Goal: Information Seeking & Learning: Learn about a topic

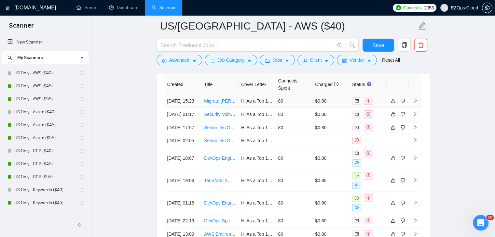
scroll to position [228, 0]
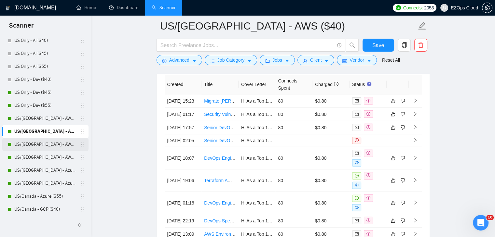
click at [36, 149] on link "US/[GEOGRAPHIC_DATA] - AWS ($45)" at bounding box center [45, 144] width 62 height 13
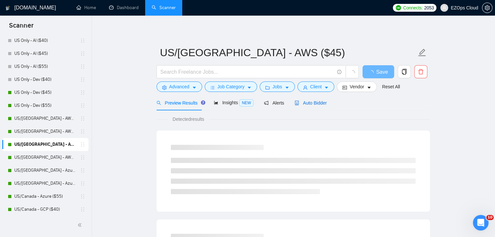
click at [302, 101] on span "Auto Bidder" at bounding box center [310, 103] width 32 height 5
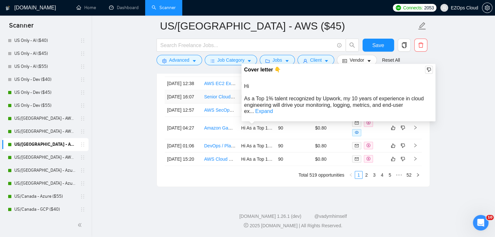
scroll to position [1884, 0]
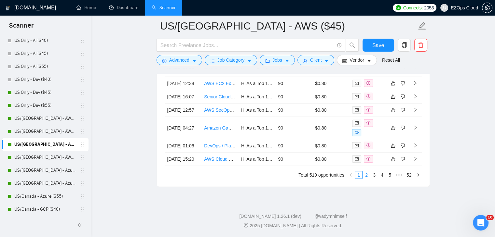
click at [367, 179] on link "2" at bounding box center [366, 175] width 7 height 7
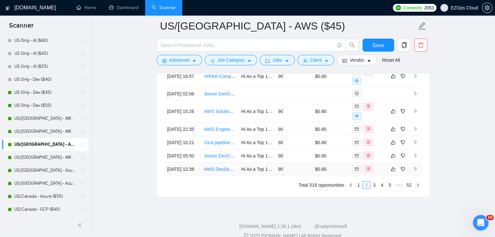
scroll to position [1819, 0]
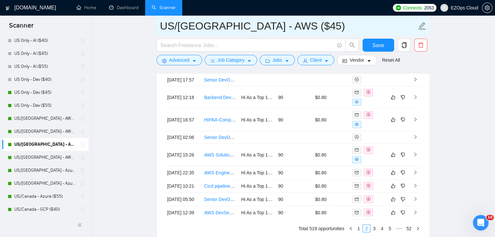
drag, startPoint x: 287, startPoint y: 29, endPoint x: 159, endPoint y: 29, distance: 127.9
click at [159, 29] on span "US/[GEOGRAPHIC_DATA] - AWS ($45)" at bounding box center [292, 26] width 273 height 20
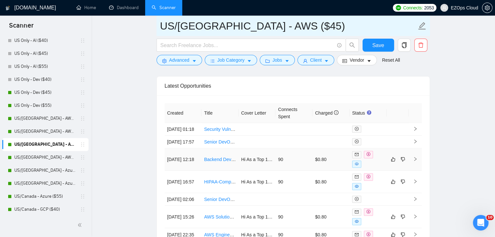
scroll to position [1754, 0]
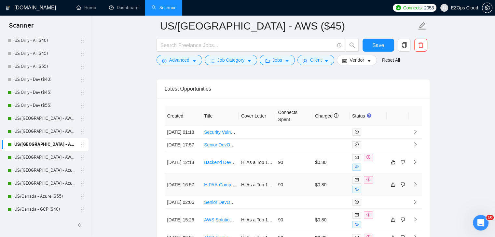
click at [224, 186] on link "HIPAA-Compliant Data Repository Setup with AWS and [PERSON_NAME]" at bounding box center [279, 185] width 151 height 5
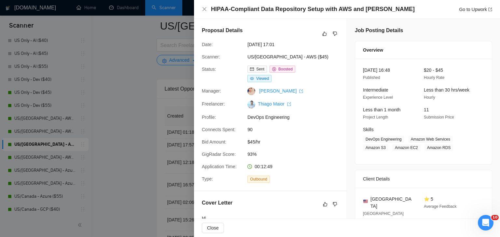
click at [138, 138] on div at bounding box center [250, 118] width 500 height 237
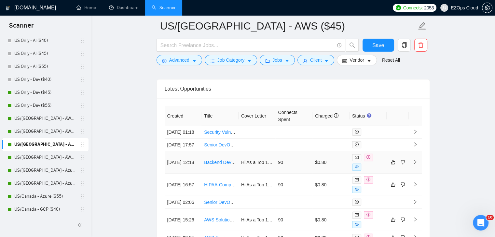
click at [222, 165] on link "Backend Developer with Strong DevOps/AWS Skillset in AWS" at bounding box center [266, 162] width 125 height 5
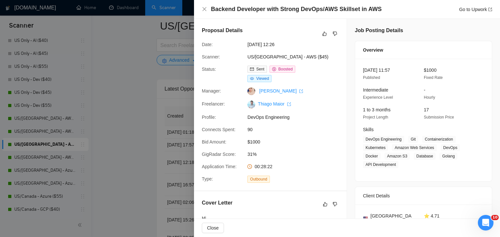
click at [125, 96] on div at bounding box center [250, 118] width 500 height 237
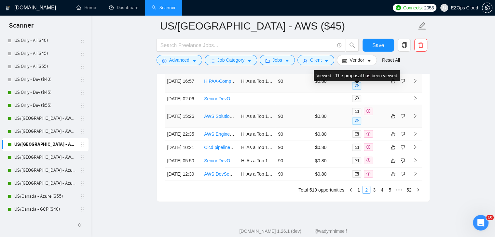
scroll to position [1906, 0]
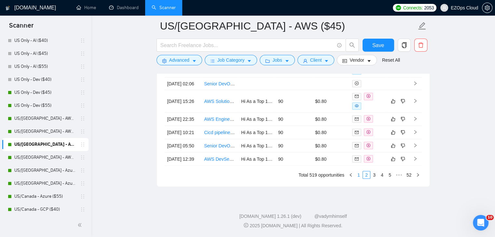
click at [359, 176] on link "1" at bounding box center [358, 175] width 7 height 7
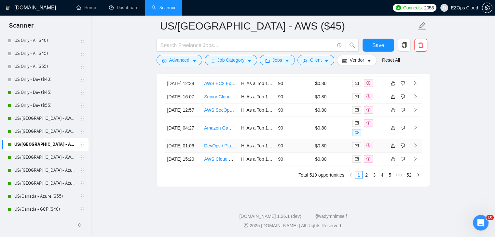
scroll to position [1902, 0]
click at [217, 157] on link "AWS Cloud Engineer" at bounding box center [225, 159] width 43 height 5
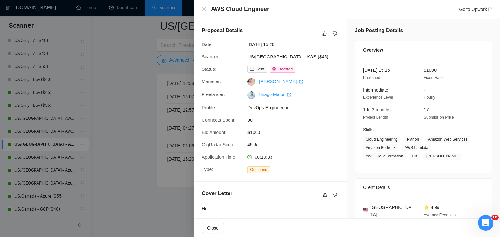
click at [150, 142] on div at bounding box center [250, 118] width 500 height 237
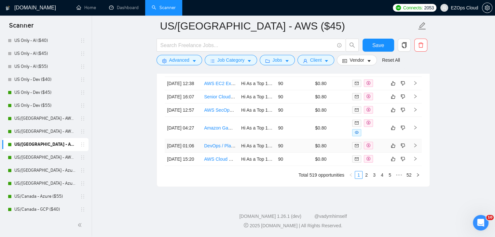
click at [219, 143] on link "DevOps / Platform Engineer" at bounding box center [232, 145] width 57 height 5
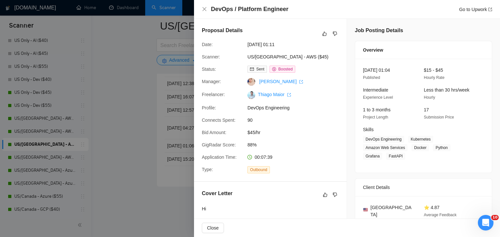
click at [134, 97] on div at bounding box center [250, 118] width 500 height 237
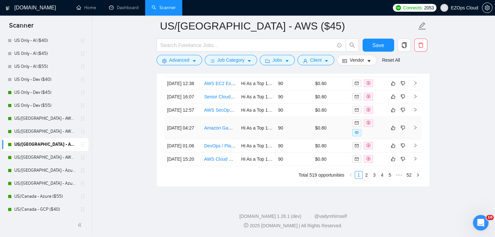
click at [220, 126] on link "Amazon GameLift DevOps Engineer for Unreal Engine 5" at bounding box center [261, 128] width 114 height 5
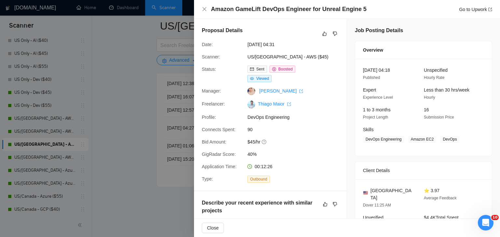
click at [129, 118] on div at bounding box center [250, 118] width 500 height 237
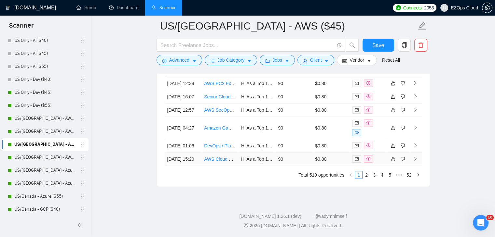
scroll to position [1869, 0]
click at [220, 113] on link "AWS SecOps Engineer" at bounding box center [227, 110] width 47 height 5
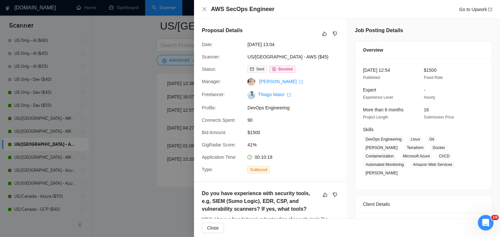
click at [136, 96] on div at bounding box center [250, 118] width 500 height 237
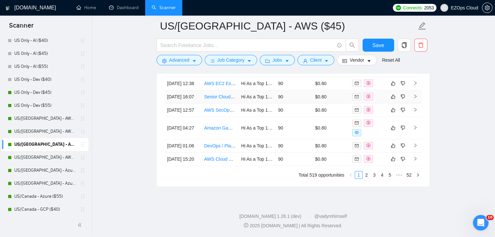
click at [223, 100] on link "Senior Cloud Engineer for Monitoring and Logging Strategy" at bounding box center [263, 96] width 119 height 5
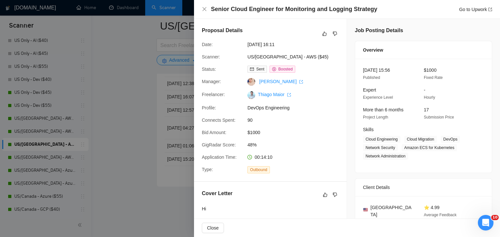
click at [129, 98] on div at bounding box center [250, 118] width 500 height 237
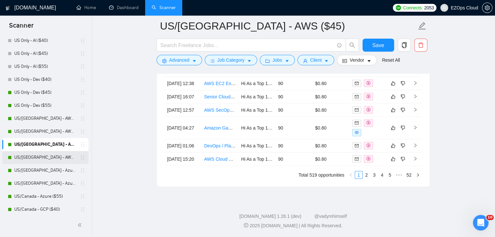
click at [50, 159] on link "US/[GEOGRAPHIC_DATA] - AWS ($55)" at bounding box center [45, 157] width 62 height 13
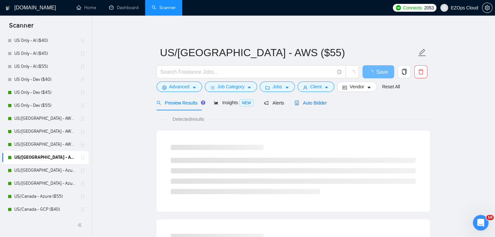
click at [303, 101] on span "Auto Bidder" at bounding box center [310, 103] width 32 height 5
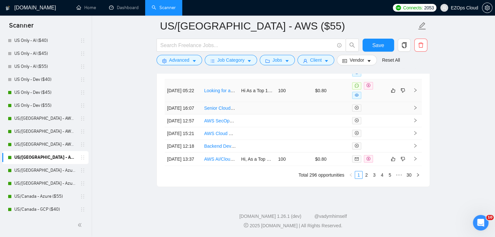
scroll to position [1899, 0]
click at [366, 179] on link "2" at bounding box center [366, 175] width 7 height 7
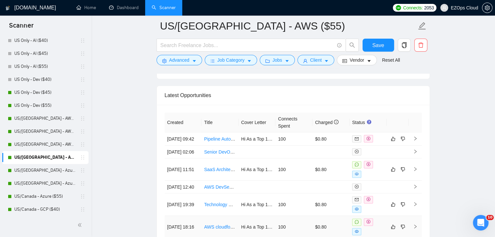
scroll to position [1737, 0]
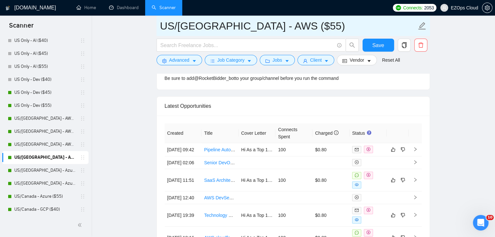
drag, startPoint x: 278, startPoint y: 25, endPoint x: 129, endPoint y: 26, distance: 150.0
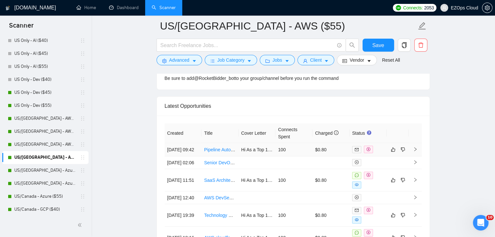
click at [220, 150] on link "Pipeline Automation Engineer" at bounding box center [234, 149] width 60 height 5
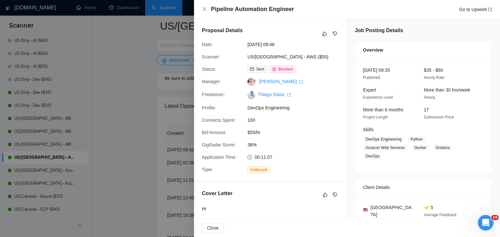
click at [136, 145] on div at bounding box center [250, 118] width 500 height 237
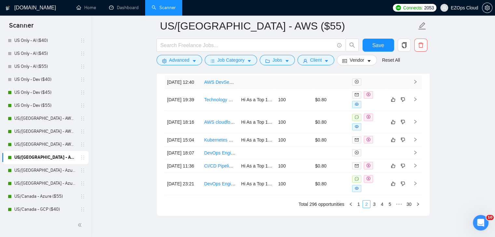
scroll to position [1899, 0]
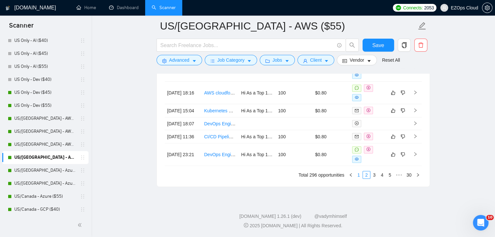
click at [358, 179] on link "1" at bounding box center [358, 175] width 7 height 7
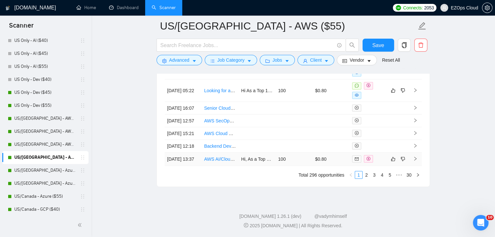
click at [226, 162] on link "AWS AI/Cloud Architect for AI/SaaS Architectures" at bounding box center [253, 159] width 99 height 5
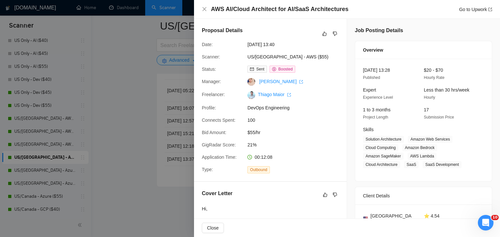
click at [115, 152] on div at bounding box center [250, 118] width 500 height 237
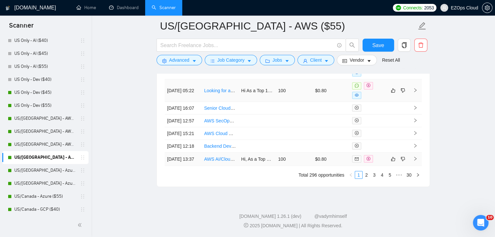
scroll to position [1802, 0]
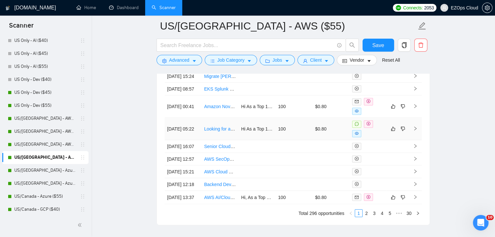
scroll to position [1834, 0]
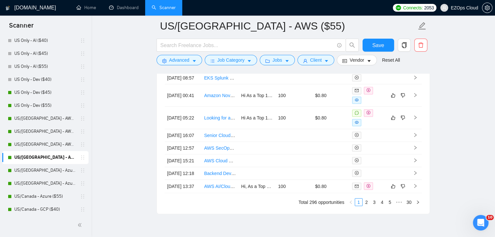
drag, startPoint x: 55, startPoint y: 171, endPoint x: 55, endPoint y: 152, distance: 18.9
click at [55, 171] on link "US/[GEOGRAPHIC_DATA] - Azure ($40)" at bounding box center [45, 170] width 62 height 13
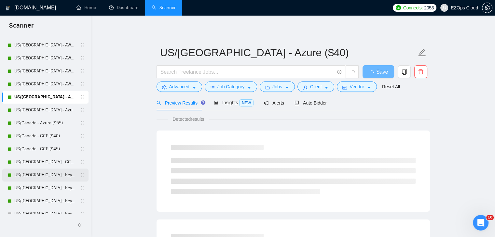
scroll to position [293, 0]
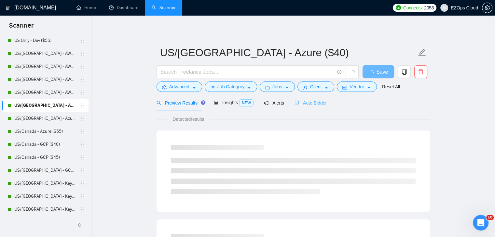
click at [298, 107] on div "Auto Bidder" at bounding box center [310, 102] width 32 height 15
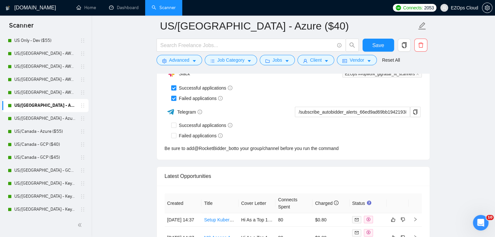
scroll to position [1754, 0]
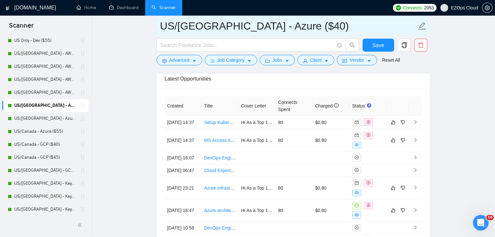
drag, startPoint x: 286, startPoint y: 26, endPoint x: 152, endPoint y: 27, distance: 134.0
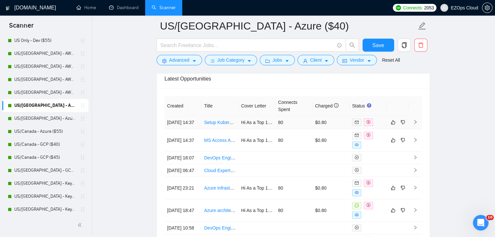
click at [222, 123] on link "Setup Kubernetes Cluster in Azure with SSL" at bounding box center [248, 122] width 89 height 5
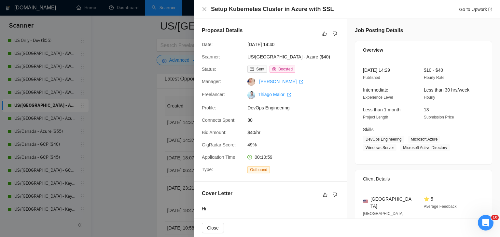
click at [107, 124] on div at bounding box center [250, 118] width 500 height 237
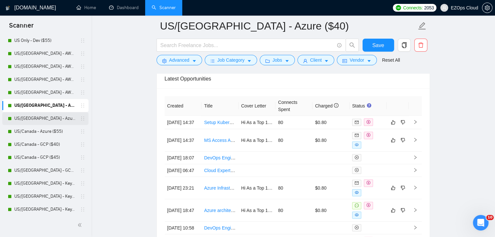
click at [51, 121] on link "US/[GEOGRAPHIC_DATA] - Azure ($45)" at bounding box center [45, 118] width 62 height 13
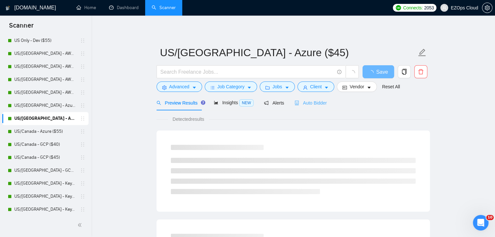
click at [310, 106] on div "Auto Bidder" at bounding box center [310, 102] width 32 height 15
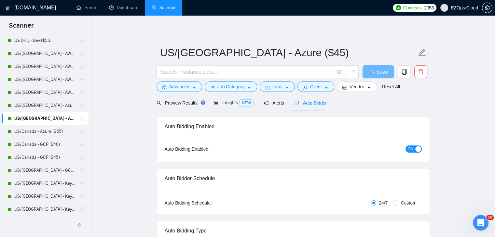
checkbox input "true"
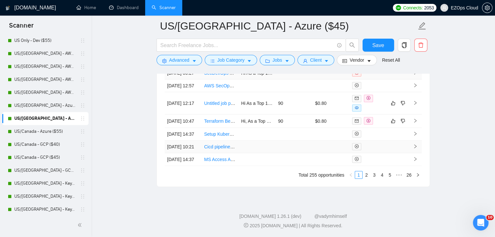
scroll to position [1914, 0]
click at [367, 174] on link "2" at bounding box center [366, 175] width 7 height 7
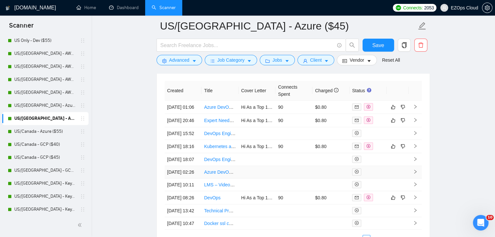
scroll to position [1877, 0]
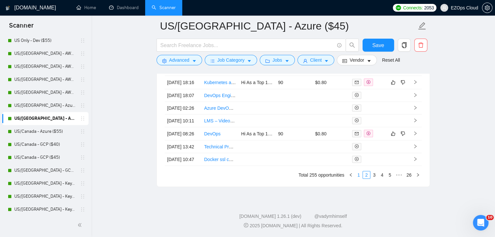
click at [359, 179] on link "1" at bounding box center [358, 175] width 7 height 7
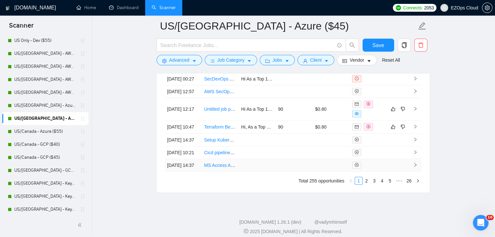
scroll to position [1844, 0]
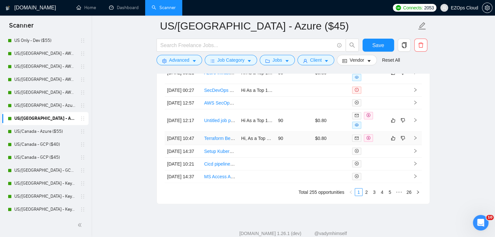
click at [216, 141] on link "Terraform Best Practices for Azure Infrastructure" at bounding box center [253, 138] width 98 height 5
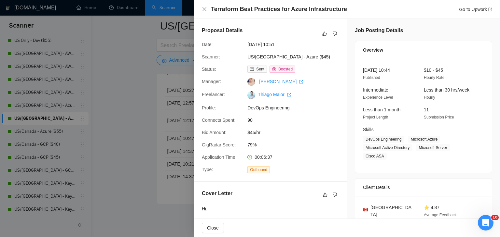
click at [157, 149] on div at bounding box center [250, 118] width 500 height 237
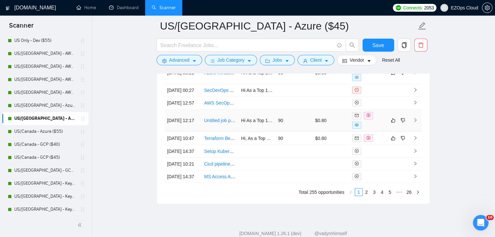
click at [221, 123] on link "Untitled job post" at bounding box center [220, 120] width 33 height 5
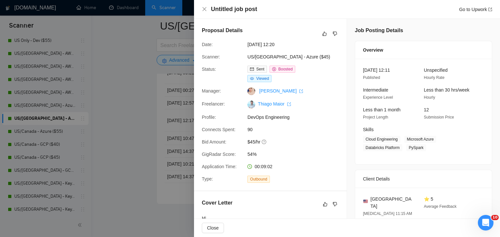
click at [133, 149] on div at bounding box center [250, 118] width 500 height 237
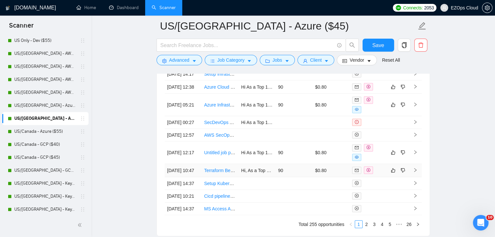
scroll to position [1812, 0]
click at [220, 108] on link "Azure Infrastructure Expert with Azure DevOps CI/CD" at bounding box center [258, 105] width 108 height 5
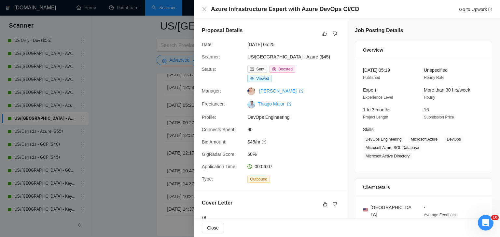
click at [148, 132] on div at bounding box center [250, 118] width 500 height 237
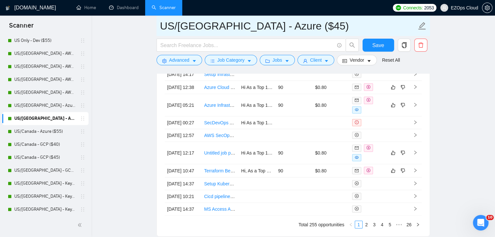
drag, startPoint x: 297, startPoint y: 22, endPoint x: 151, endPoint y: 25, distance: 146.8
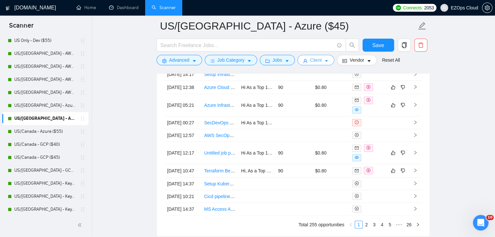
drag, startPoint x: 57, startPoint y: 132, endPoint x: 305, endPoint y: 61, distance: 258.3
click at [57, 132] on link "US/Canada - Azure ($55)" at bounding box center [45, 131] width 62 height 13
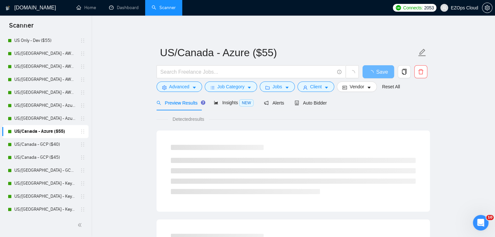
drag, startPoint x: 301, startPoint y: 107, endPoint x: 258, endPoint y: 0, distance: 114.8
click at [301, 107] on div "Auto Bidder" at bounding box center [310, 102] width 32 height 15
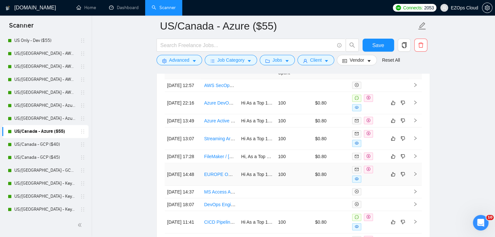
scroll to position [1789, 0]
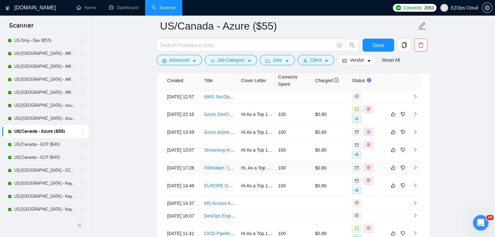
click at [225, 171] on link "FileMaker / [DOMAIN_NAME] Developer" at bounding box center [245, 168] width 82 height 5
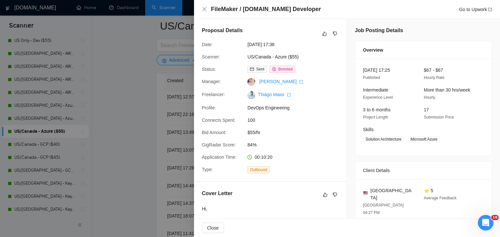
click at [142, 132] on div at bounding box center [250, 118] width 500 height 237
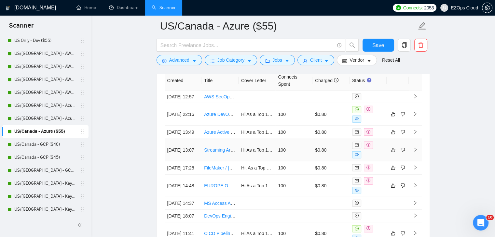
click at [226, 152] on link "Streaming Architecture Expert for Client Proposal" at bounding box center [253, 150] width 99 height 5
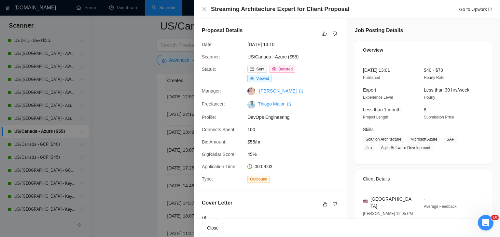
click at [135, 86] on div at bounding box center [250, 118] width 500 height 237
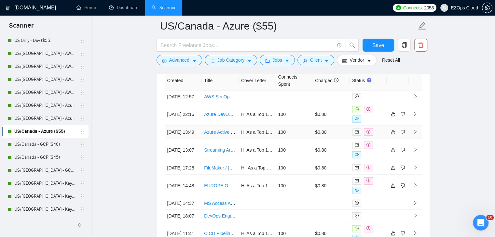
click at [219, 131] on link "Azure Active Directory B2C and Entra ExternalID Expert Needed" at bounding box center [269, 132] width 130 height 5
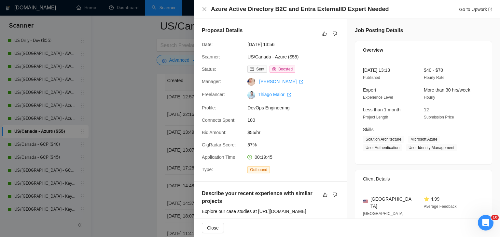
click at [115, 95] on div at bounding box center [250, 118] width 500 height 237
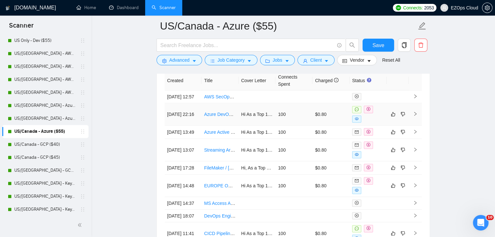
click at [214, 112] on link "Azure DevOps Expert Needed for Helm Charts Optimization" at bounding box center [264, 114] width 121 height 5
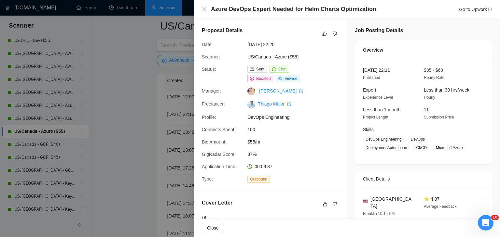
click at [131, 154] on div at bounding box center [250, 118] width 500 height 237
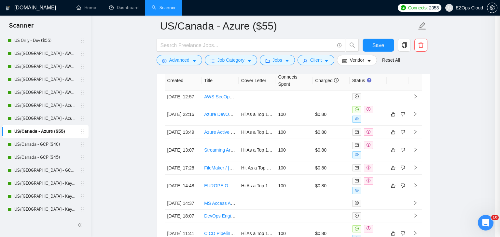
click at [138, 140] on div at bounding box center [250, 118] width 500 height 237
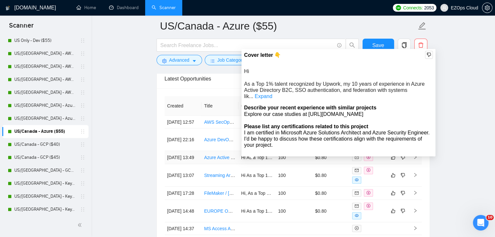
scroll to position [1779, 0]
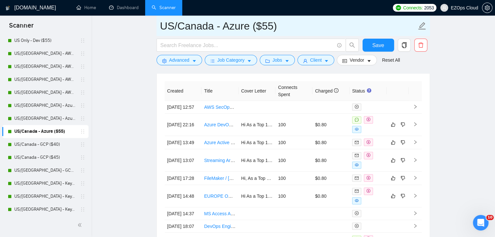
drag, startPoint x: 290, startPoint y: 24, endPoint x: 129, endPoint y: 29, distance: 161.4
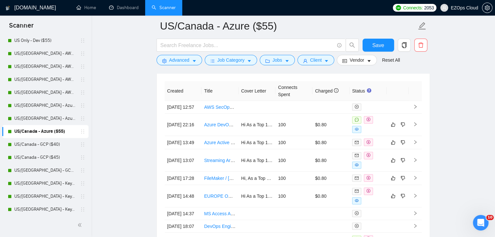
click at [44, 145] on link "US/Canada - GCP ($40)" at bounding box center [45, 144] width 62 height 13
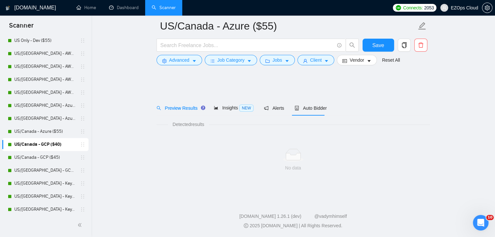
scroll to position [325, 0]
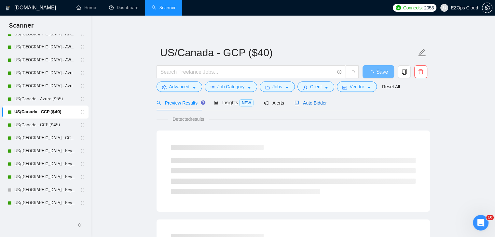
click at [322, 106] on span "Auto Bidder" at bounding box center [310, 103] width 32 height 5
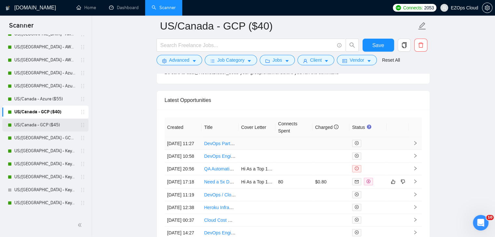
scroll to position [1742, 0]
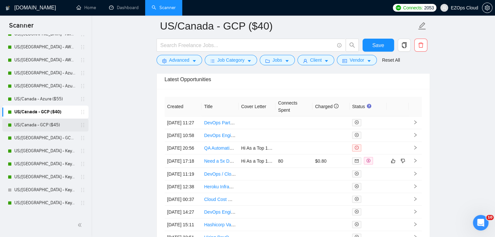
click at [46, 128] on link "US/Canada - GCP ($45)" at bounding box center [45, 125] width 62 height 13
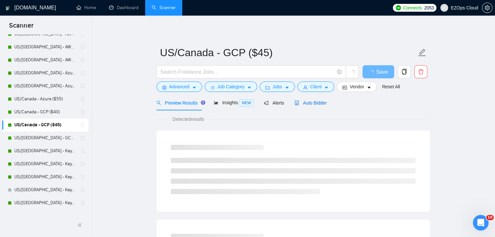
click at [308, 104] on span "Auto Bidder" at bounding box center [310, 103] width 32 height 5
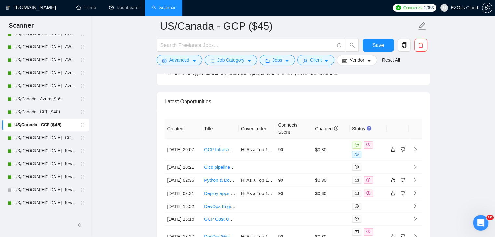
scroll to position [1778, 0]
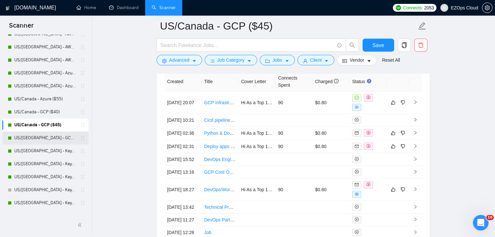
click at [50, 139] on link "US/[GEOGRAPHIC_DATA] - GCP ($55)" at bounding box center [45, 138] width 62 height 13
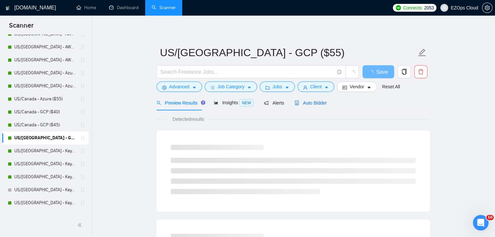
click at [305, 105] on span "Auto Bidder" at bounding box center [310, 103] width 32 height 5
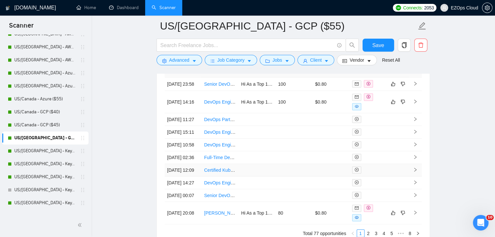
scroll to position [1758, 0]
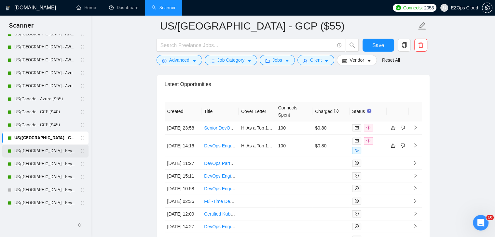
click at [51, 154] on link "US/[GEOGRAPHIC_DATA] - Keywords ($40)" at bounding box center [45, 151] width 62 height 13
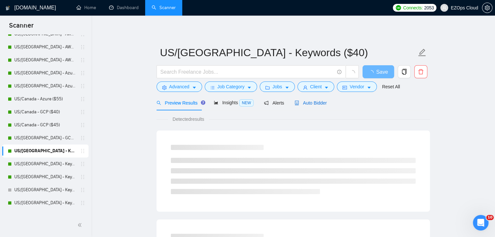
drag, startPoint x: 311, startPoint y: 102, endPoint x: 499, endPoint y: 183, distance: 205.2
click at [311, 102] on span "Auto Bidder" at bounding box center [310, 103] width 32 height 5
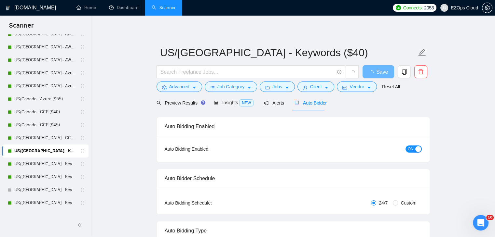
checkbox input "true"
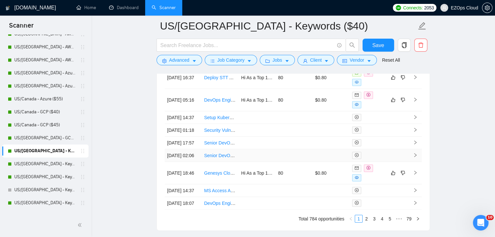
scroll to position [1786, 0]
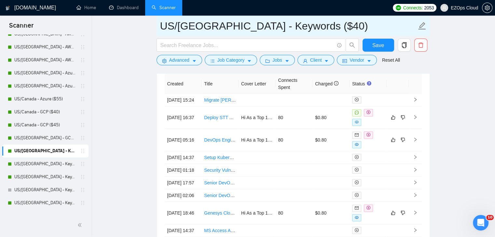
drag, startPoint x: 306, startPoint y: 26, endPoint x: 159, endPoint y: 33, distance: 147.2
click at [159, 33] on span "US/[GEOGRAPHIC_DATA] - Keywords ($40)" at bounding box center [292, 26] width 273 height 20
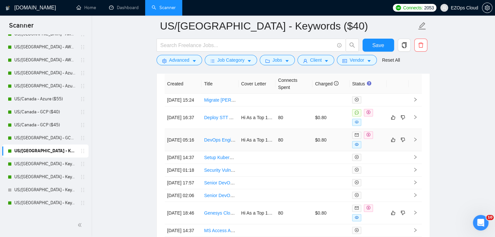
click at [219, 138] on link "DevOps Engineer – Cloudflare + Load balanced Hetzner Multi-Server Setup" at bounding box center [280, 140] width 153 height 5
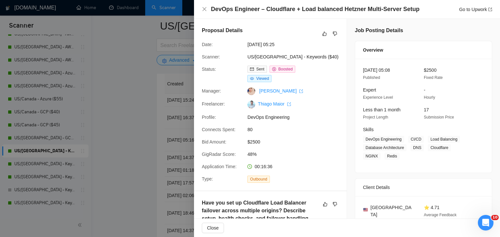
click at [136, 88] on div at bounding box center [250, 118] width 500 height 237
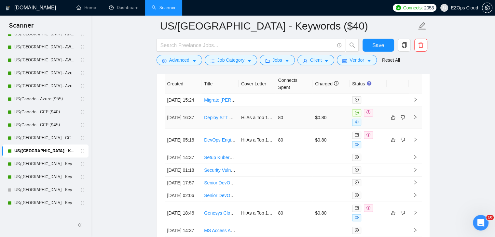
click at [224, 115] on link "Deploy STT ASR Model on Runpod with Load Balancer" at bounding box center [260, 117] width 112 height 5
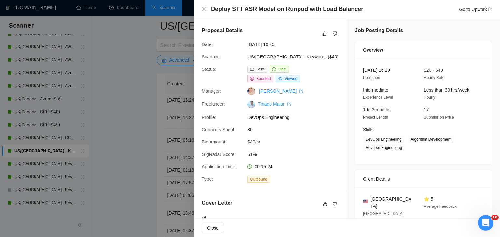
click at [115, 106] on div at bounding box center [250, 118] width 500 height 237
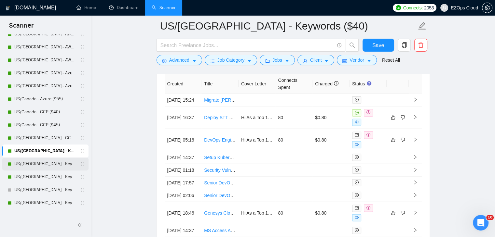
click at [60, 163] on link "US/[GEOGRAPHIC_DATA] - Keywords ($45)" at bounding box center [45, 164] width 62 height 13
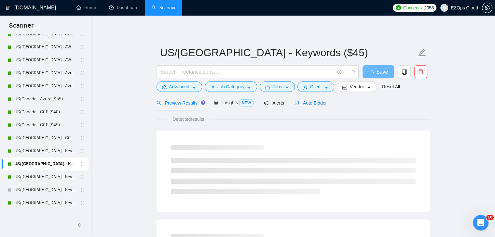
click at [303, 106] on span "Auto Bidder" at bounding box center [310, 103] width 32 height 5
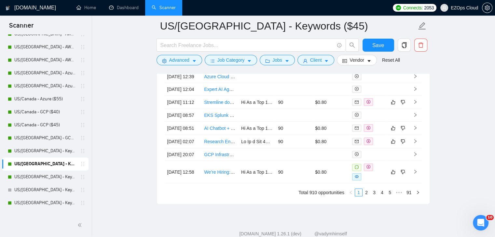
scroll to position [1876, 0]
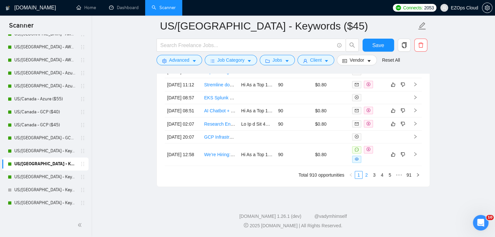
click at [368, 179] on link "2" at bounding box center [366, 175] width 7 height 7
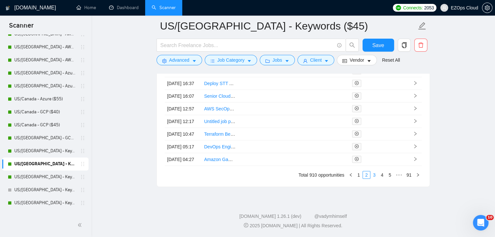
click at [373, 179] on link "3" at bounding box center [374, 175] width 7 height 7
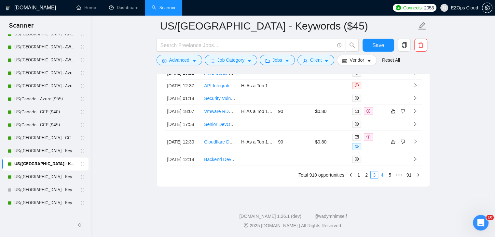
click at [385, 179] on link "4" at bounding box center [381, 175] width 7 height 7
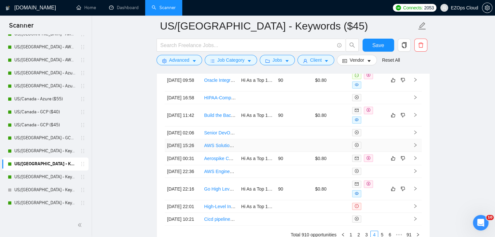
scroll to position [1778, 0]
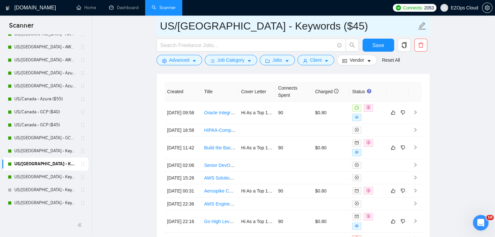
drag, startPoint x: 307, startPoint y: 24, endPoint x: 142, endPoint y: 25, distance: 165.3
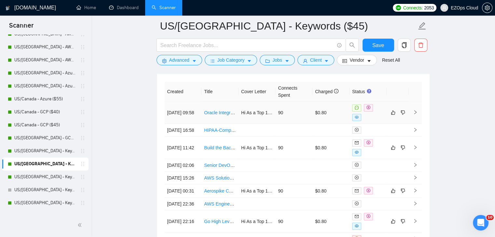
click at [215, 113] on link "Oracle Integration and OPN/OVI Specialist — LMS Integration (xAPI/LTI/SCIM/[PER…" at bounding box center [309, 112] width 211 height 5
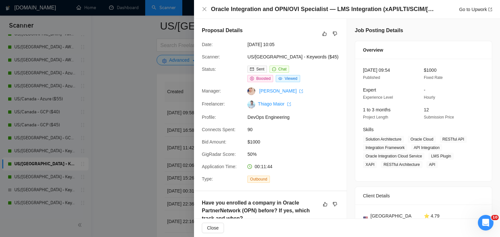
click at [139, 163] on div at bounding box center [250, 118] width 500 height 237
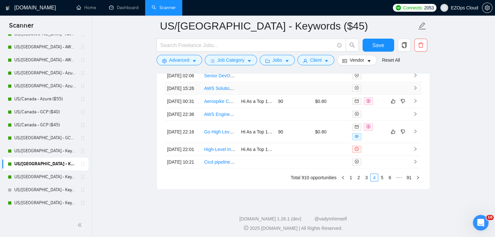
scroll to position [1917, 0]
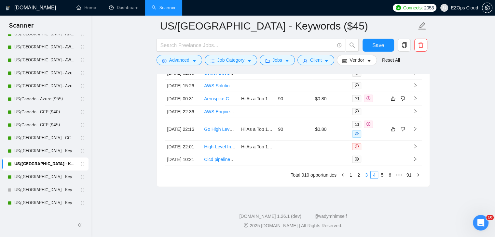
click at [365, 179] on li "3" at bounding box center [366, 175] width 8 height 8
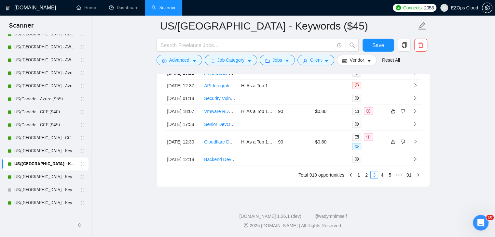
scroll to position [1914, 0]
click at [217, 140] on link "Cloudflare Deployment Script Review and Optimization" at bounding box center [259, 142] width 111 height 5
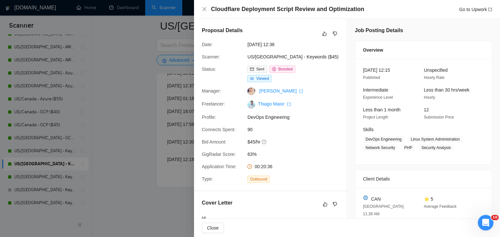
click at [113, 92] on div at bounding box center [250, 118] width 500 height 237
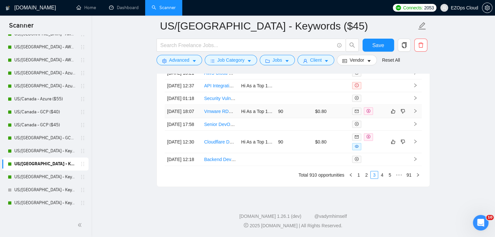
click at [220, 109] on link "Vmware RDP session Issue." at bounding box center [233, 111] width 58 height 5
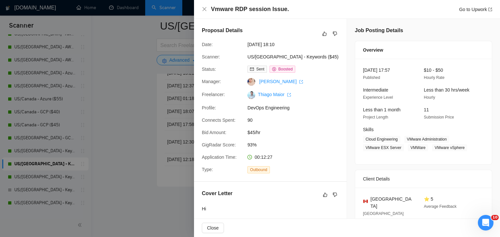
click at [141, 91] on div at bounding box center [250, 118] width 500 height 237
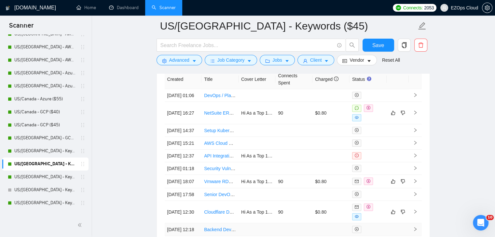
scroll to position [1784, 0]
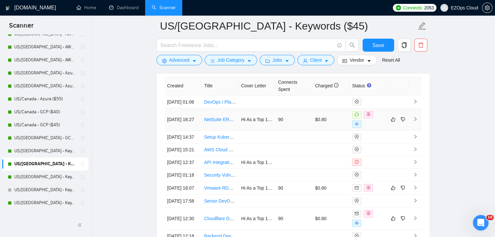
click at [222, 122] on link "NetSuite ERP consultant" at bounding box center [229, 119] width 50 height 5
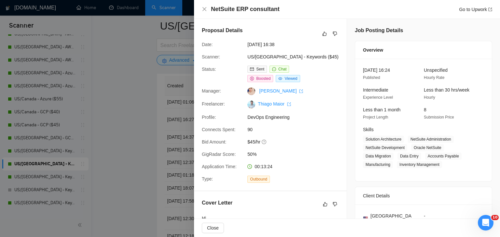
click at [143, 117] on div at bounding box center [250, 118] width 500 height 237
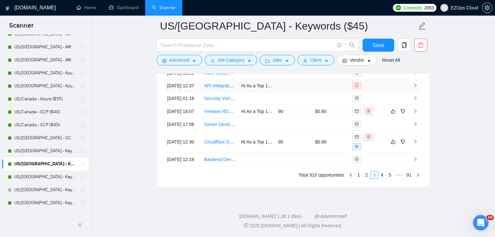
scroll to position [1914, 0]
click at [381, 177] on link "4" at bounding box center [381, 175] width 7 height 7
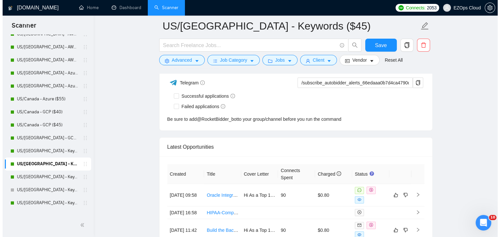
scroll to position [1719, 0]
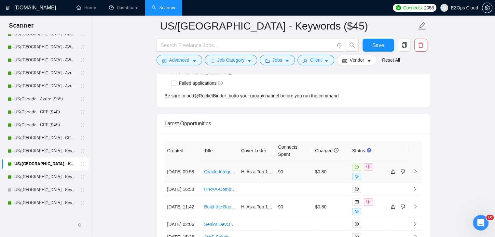
click at [222, 169] on link "Oracle Integration and OPN/OVI Specialist — LMS Integration (xAPI/LTI/SCIM/[PER…" at bounding box center [309, 171] width 211 height 5
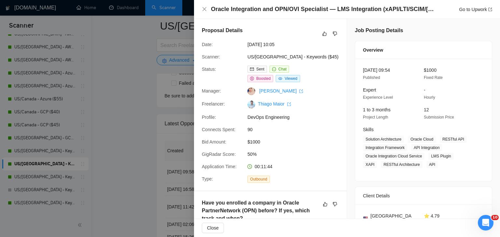
click at [141, 113] on div at bounding box center [250, 118] width 500 height 237
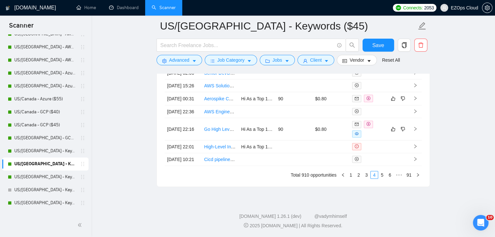
scroll to position [1917, 0]
click at [367, 176] on link "3" at bounding box center [366, 175] width 7 height 7
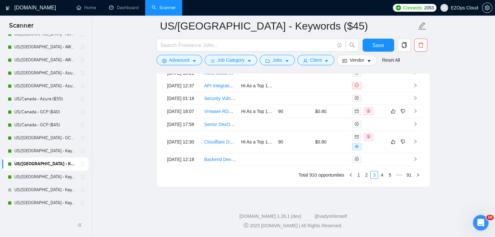
scroll to position [1914, 0]
click at [248, 199] on footer "[DOMAIN_NAME] 1.26.1 (dev) @vadymhimself 2025 [DOMAIN_NAME] | All Rights Reserv…" at bounding box center [293, 218] width 404 height 40
click at [366, 177] on link "2" at bounding box center [366, 175] width 7 height 7
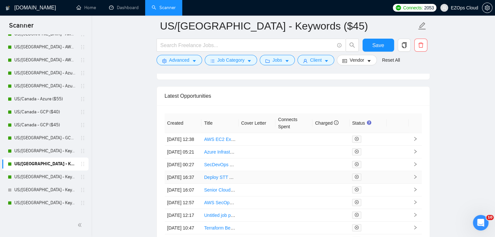
scroll to position [1877, 0]
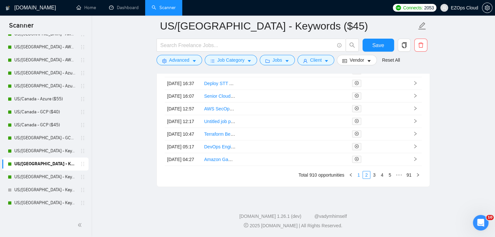
click at [362, 179] on link "1" at bounding box center [358, 175] width 7 height 7
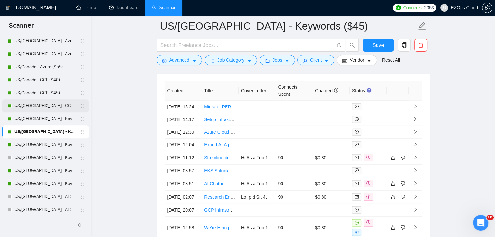
scroll to position [358, 0]
click at [57, 141] on link "US/[GEOGRAPHIC_DATA] - Keywords ($55)" at bounding box center [45, 144] width 62 height 13
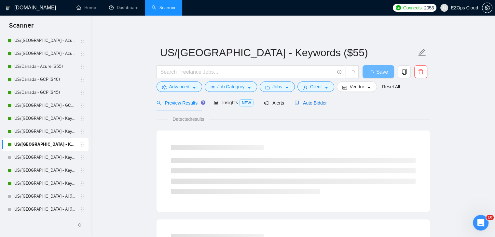
click at [320, 102] on span "Auto Bidder" at bounding box center [310, 103] width 32 height 5
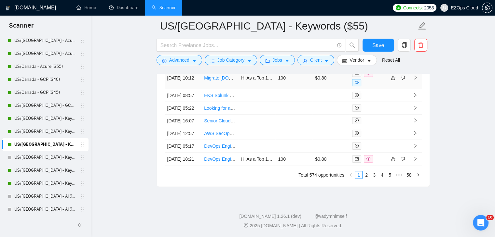
scroll to position [1912, 0]
click at [373, 177] on link "3" at bounding box center [374, 175] width 7 height 7
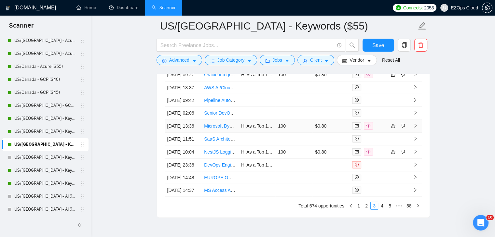
scroll to position [1747, 0]
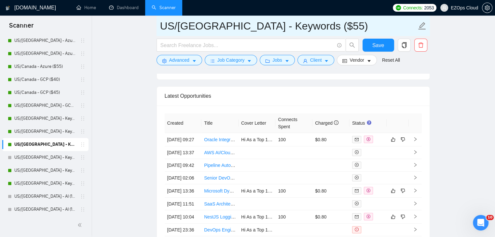
drag, startPoint x: 302, startPoint y: 27, endPoint x: 149, endPoint y: 22, distance: 152.7
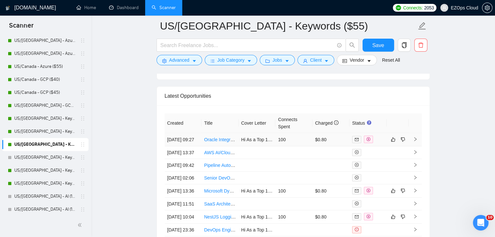
click at [213, 139] on link "Oracle Integration &amp; OPN/OVI Specialist — LMS Integration (xAPI/LTI/SCIM/[P…" at bounding box center [312, 139] width 217 height 5
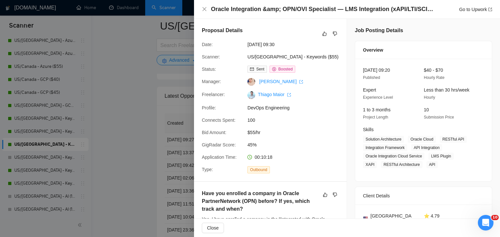
click at [124, 151] on div at bounding box center [250, 118] width 500 height 237
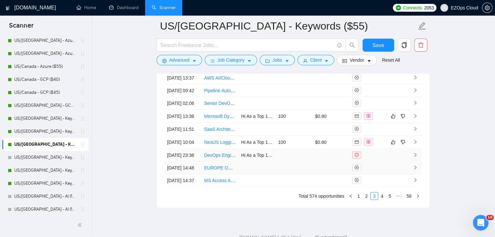
scroll to position [1877, 0]
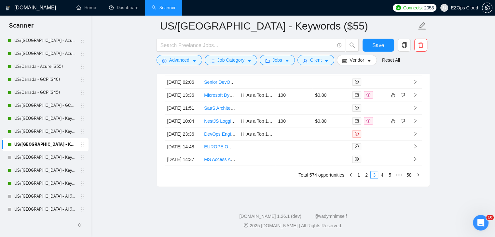
drag, startPoint x: 368, startPoint y: 207, endPoint x: 360, endPoint y: 197, distance: 13.2
click at [368, 179] on link "2" at bounding box center [366, 175] width 7 height 7
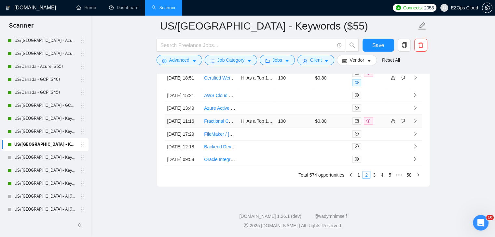
click at [217, 124] on link "Fractional CTO/ Technical Lead with Expertise in Agentic AI" at bounding box center [264, 121] width 120 height 5
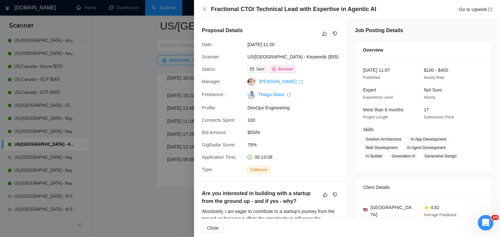
click at [126, 109] on div at bounding box center [250, 118] width 500 height 237
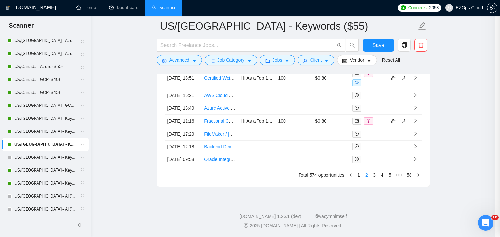
click at [126, 135] on div at bounding box center [250, 118] width 500 height 237
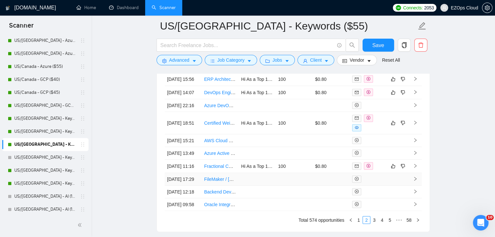
scroll to position [1779, 0]
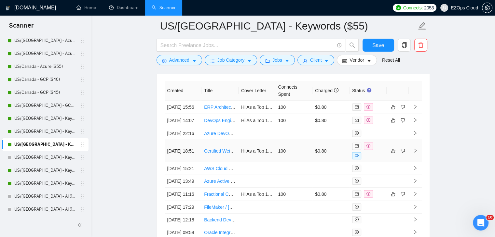
click at [218, 154] on link "Certified Weintek HMI Programmer – EasyBuilder Pro Project Setup" at bounding box center [272, 151] width 137 height 5
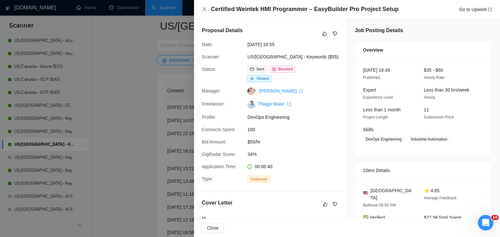
click at [130, 92] on div at bounding box center [250, 118] width 500 height 237
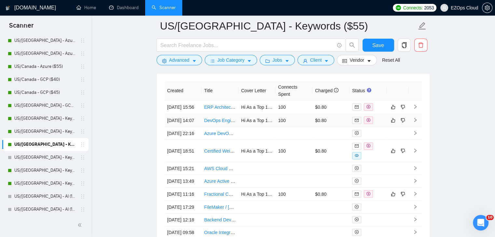
click at [220, 123] on link "DevOps Engineer for DOKS Kubernetes Networking, CNI, and gRPC Deployments" at bounding box center [287, 120] width 167 height 5
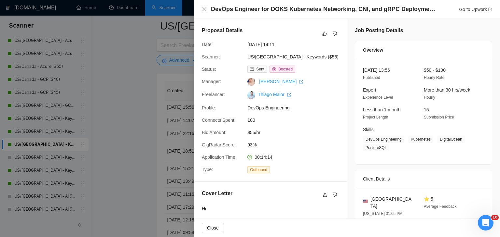
click at [127, 105] on div at bounding box center [250, 118] width 500 height 237
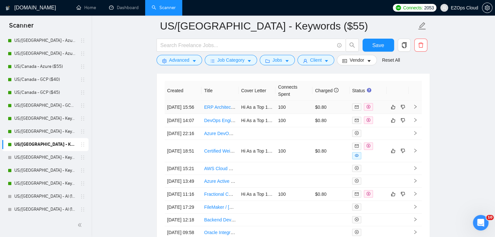
click at [215, 109] on link "ERP Architect / Support Specialist" at bounding box center [238, 107] width 69 height 5
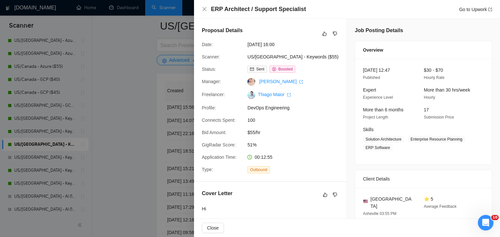
click at [143, 128] on div at bounding box center [250, 118] width 500 height 237
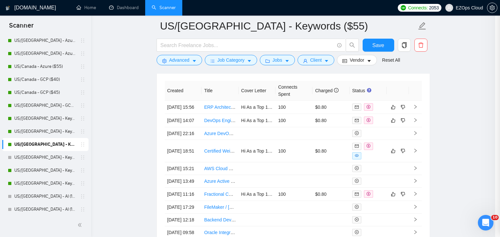
click at [130, 129] on div at bounding box center [250, 118] width 500 height 237
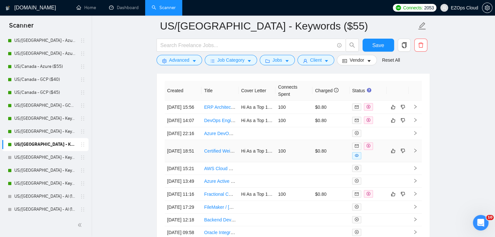
scroll to position [1909, 0]
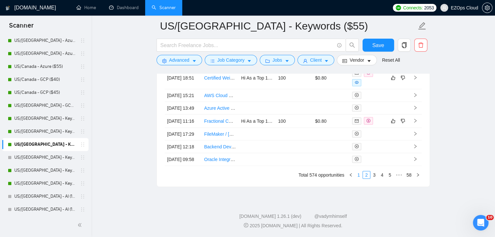
click at [360, 179] on link "1" at bounding box center [358, 175] width 7 height 7
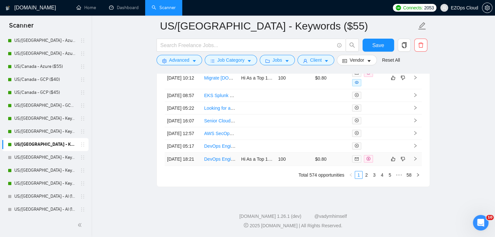
click at [223, 160] on link "DevOps Engineer/SRE" at bounding box center [227, 159] width 47 height 5
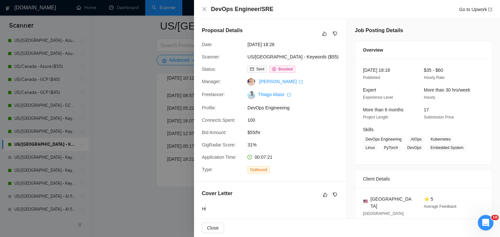
click at [128, 154] on div at bounding box center [250, 118] width 500 height 237
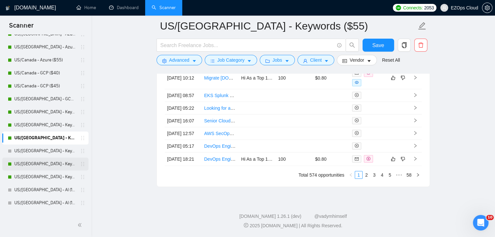
scroll to position [358, 0]
